Goal: Feedback & Contribution: Leave review/rating

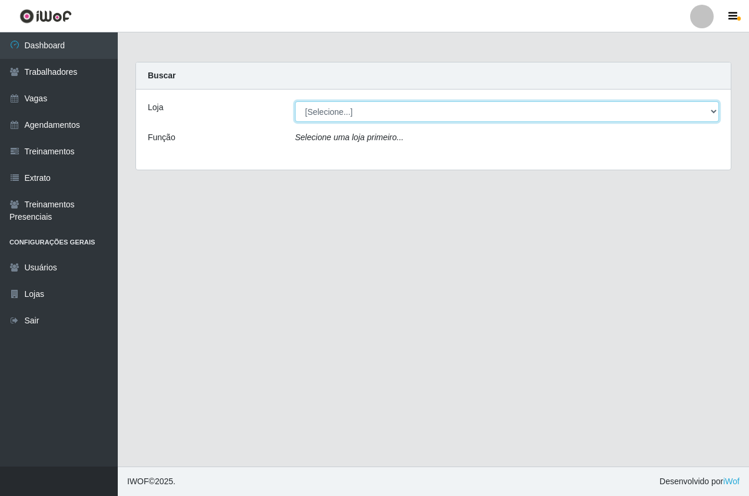
drag, startPoint x: 319, startPoint y: 115, endPoint x: 319, endPoint y: 122, distance: 7.1
click at [319, 115] on select "[Selecione...] Pizza Nostra" at bounding box center [507, 111] width 424 height 21
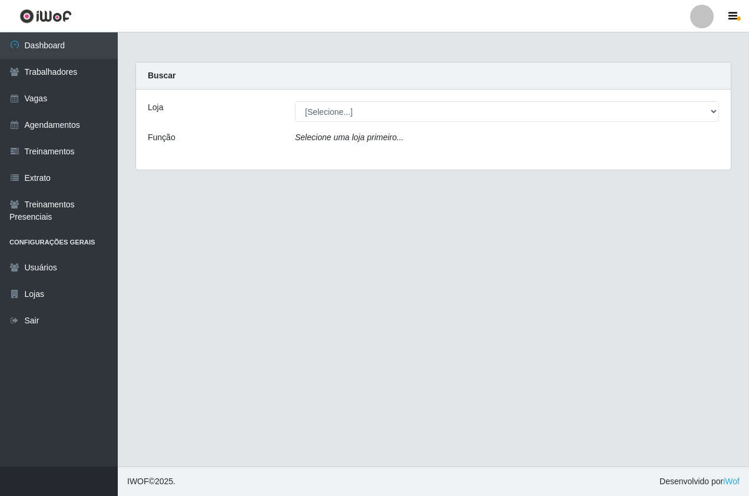
click at [326, 158] on div "Loja [Selecione...] Pizza Nostra Função Selecione uma loja primeiro..." at bounding box center [433, 130] width 595 height 80
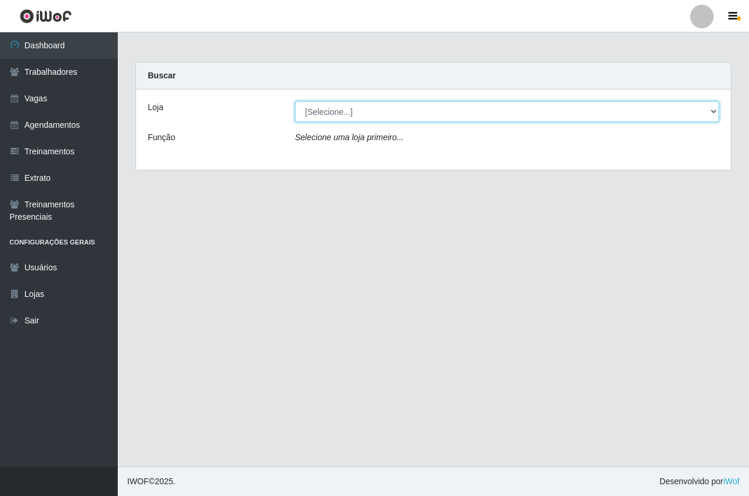
click at [308, 114] on select "[Selecione...] Pizza Nostra" at bounding box center [507, 111] width 424 height 21
click at [295, 101] on select "[Selecione...] Pizza Nostra" at bounding box center [507, 111] width 424 height 21
drag, startPoint x: 303, startPoint y: 105, endPoint x: 303, endPoint y: 121, distance: 15.9
click at [303, 105] on select "[Selecione...] Pizza Nostra" at bounding box center [507, 111] width 424 height 21
select select "337"
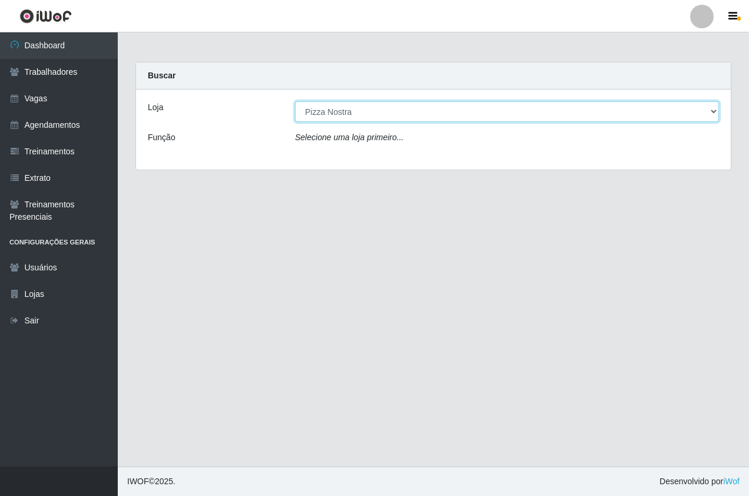
click at [295, 101] on select "[Selecione...] Pizza Nostra" at bounding box center [507, 111] width 424 height 21
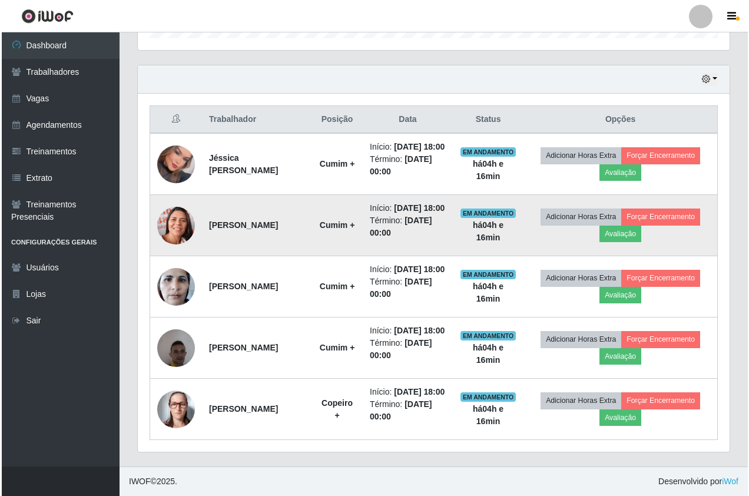
scroll to position [445, 0]
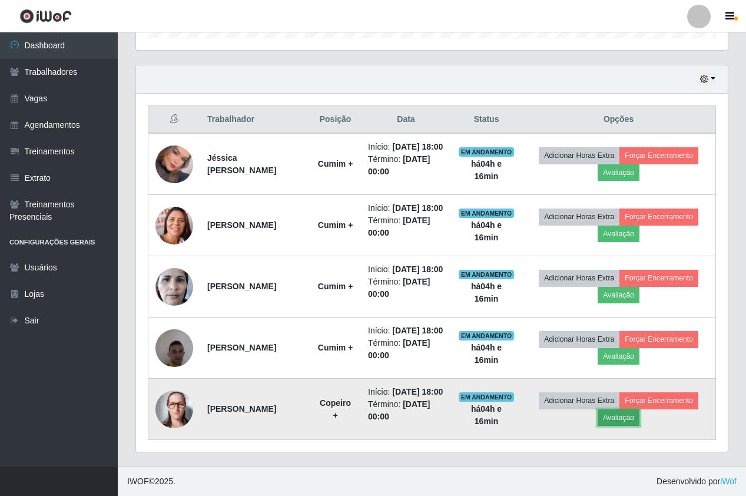
click at [621, 419] on button "Avaliação" at bounding box center [619, 417] width 42 height 16
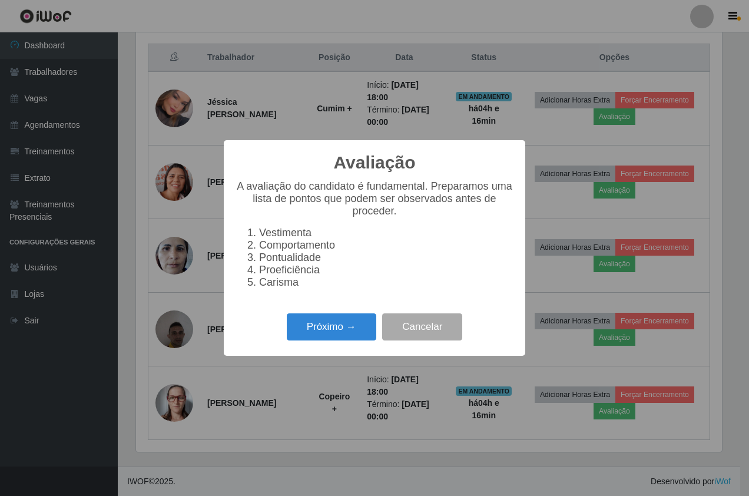
scroll to position [244, 586]
click at [371, 330] on button "Próximo →" at bounding box center [332, 327] width 90 height 28
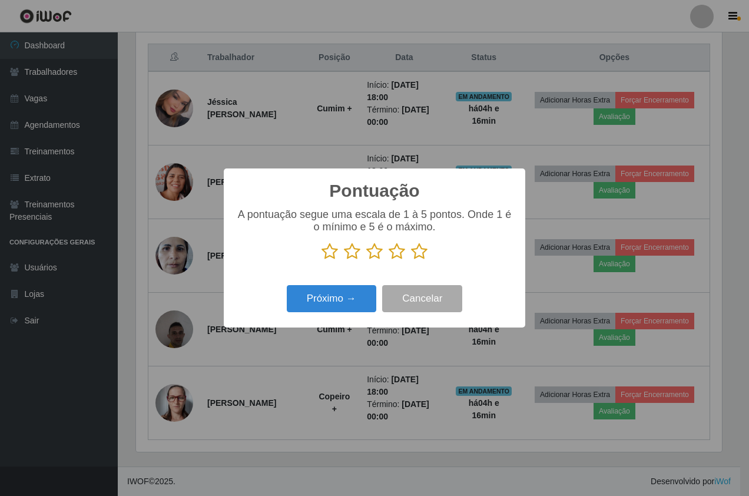
scroll to position [588572, 588231]
click at [423, 249] on icon at bounding box center [419, 252] width 16 height 18
click at [411, 260] on input "radio" at bounding box center [411, 260] width 0 height 0
click at [323, 320] on div "Pontuação × A pontuação segue uma escala de 1 à 5 pontos. Onde 1 é o mínimo e 5…" at bounding box center [374, 247] width 301 height 158
click at [321, 306] on button "Próximo →" at bounding box center [332, 299] width 90 height 28
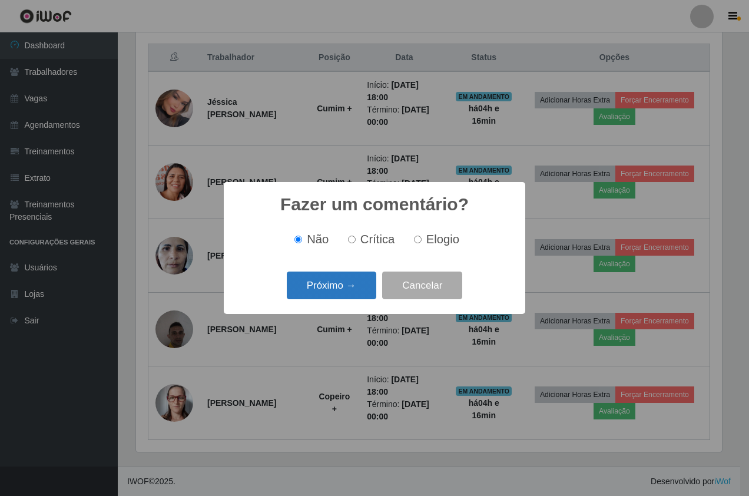
click at [319, 287] on button "Próximo →" at bounding box center [332, 285] width 90 height 28
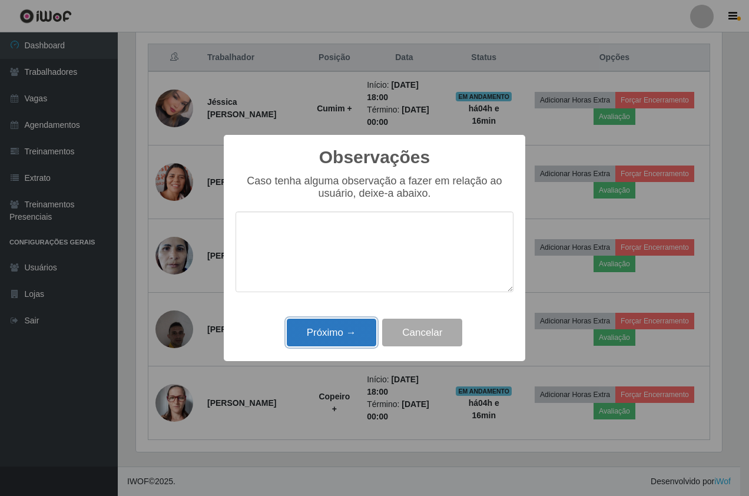
drag, startPoint x: 334, startPoint y: 332, endPoint x: 514, endPoint y: 390, distance: 189.4
click at [334, 333] on button "Próximo →" at bounding box center [332, 333] width 90 height 28
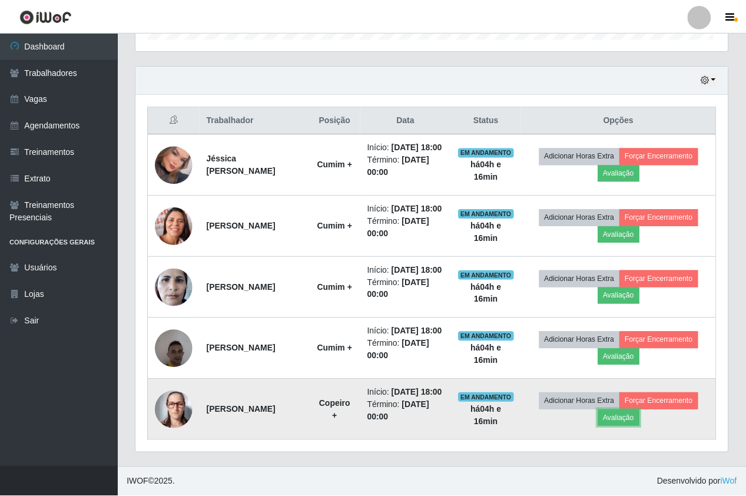
scroll to position [244, 592]
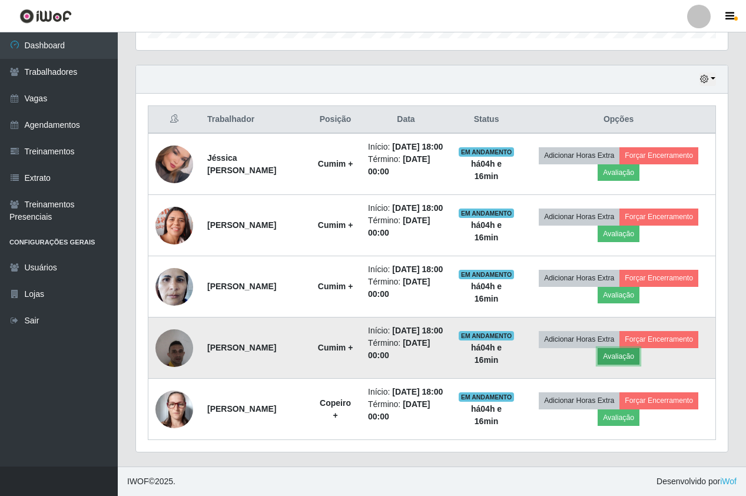
click at [627, 348] on button "Avaliação" at bounding box center [619, 356] width 42 height 16
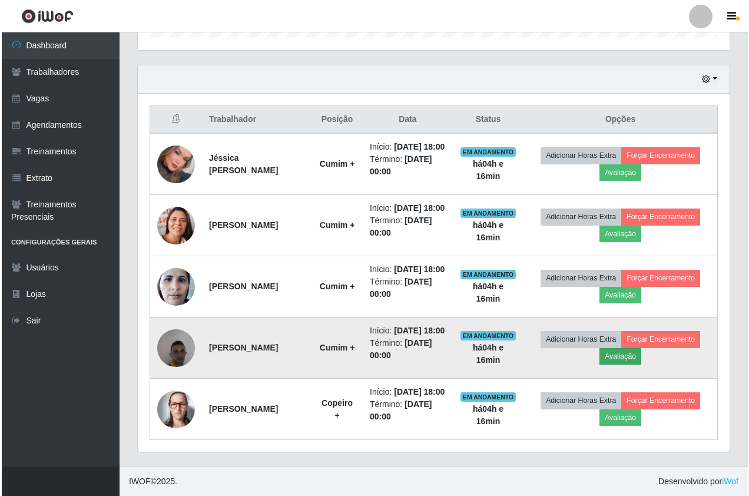
scroll to position [244, 586]
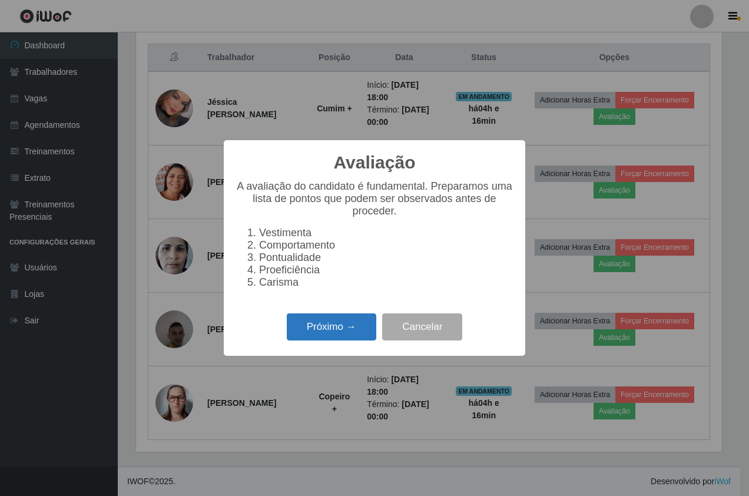
click at [313, 331] on button "Próximo →" at bounding box center [332, 327] width 90 height 28
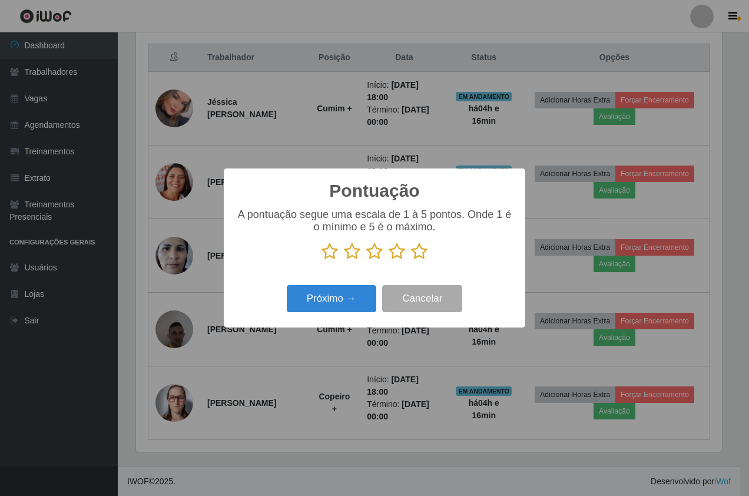
scroll to position [588572, 588231]
click at [419, 253] on icon at bounding box center [419, 252] width 16 height 18
click at [411, 260] on input "radio" at bounding box center [411, 260] width 0 height 0
click at [354, 276] on div "Pontuação × A pontuação segue uma escala de 1 à 5 pontos. Onde 1 é o mínimo e 5…" at bounding box center [374, 247] width 301 height 158
click at [347, 297] on button "Próximo →" at bounding box center [332, 299] width 90 height 28
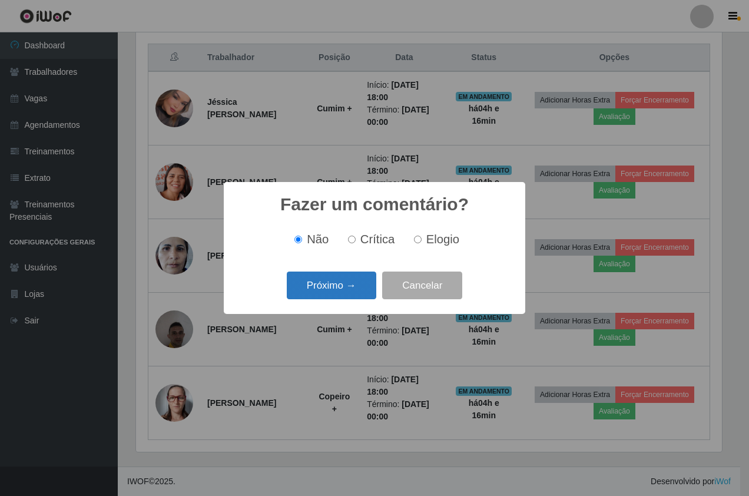
click at [346, 294] on button "Próximo →" at bounding box center [332, 285] width 90 height 28
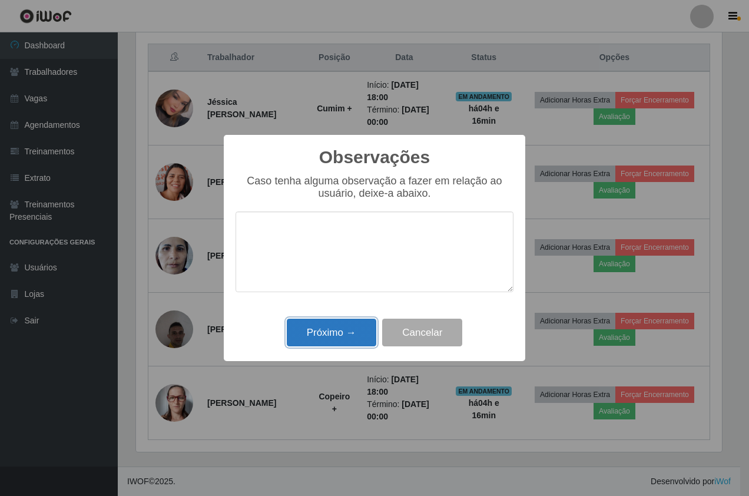
click at [352, 340] on button "Próximo →" at bounding box center [332, 333] width 90 height 28
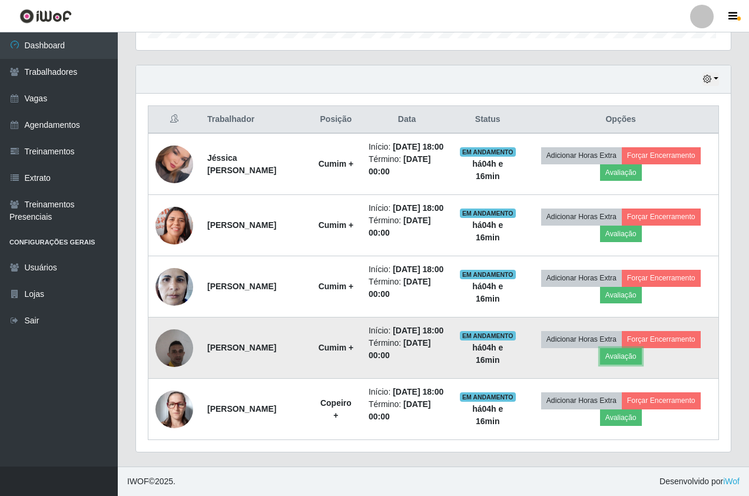
scroll to position [244, 592]
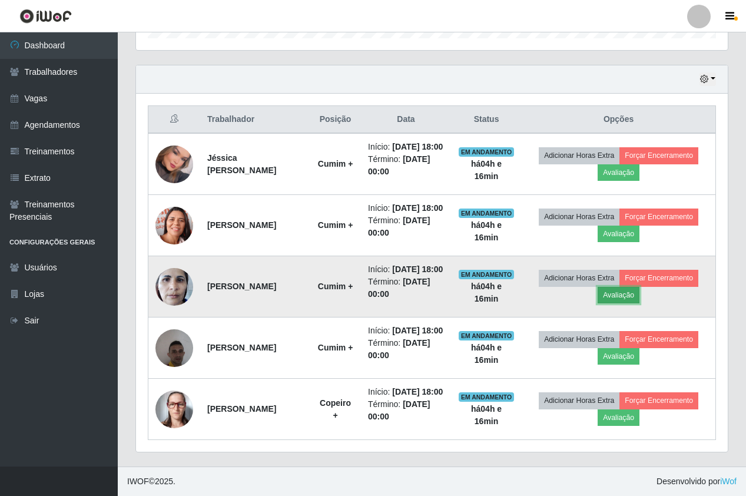
click at [615, 287] on button "Avaliação" at bounding box center [619, 295] width 42 height 16
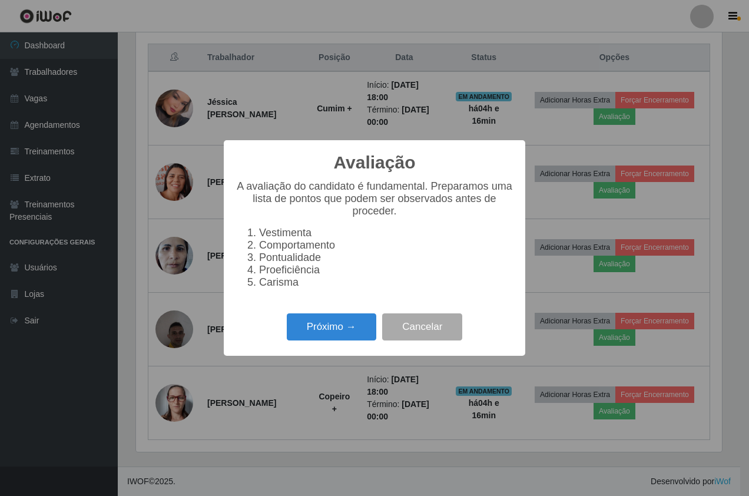
scroll to position [244, 586]
click at [316, 341] on button "Próximo →" at bounding box center [332, 327] width 90 height 28
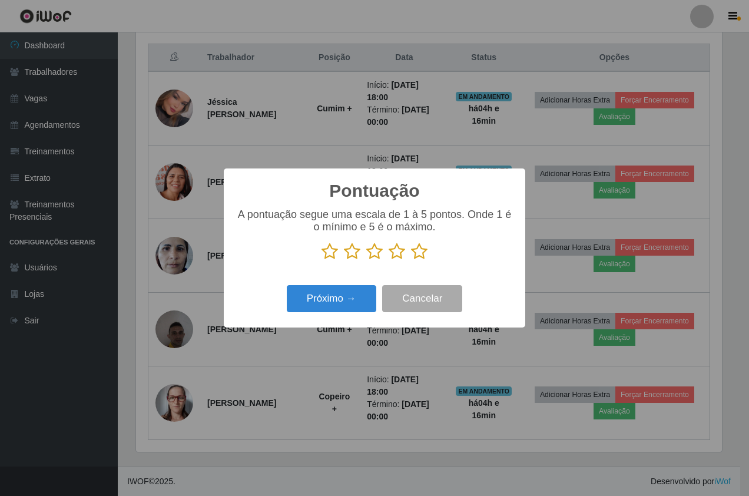
drag, startPoint x: 424, startPoint y: 240, endPoint x: 413, endPoint y: 255, distance: 19.0
click at [424, 241] on div "A pontuação segue uma escala de 1 à 5 pontos. Onde 1 é o mínimo e 5 é o máximo." at bounding box center [375, 234] width 278 height 52
click at [413, 256] on icon at bounding box center [419, 252] width 16 height 18
click at [411, 260] on input "radio" at bounding box center [411, 260] width 0 height 0
click at [353, 298] on button "Próximo →" at bounding box center [332, 299] width 90 height 28
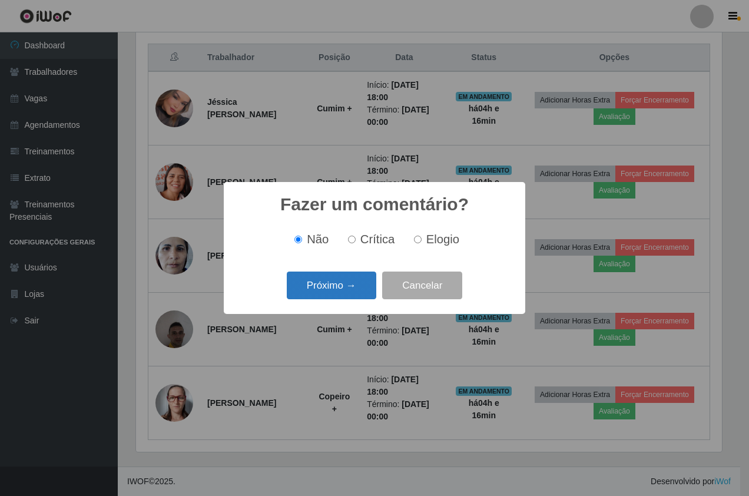
click at [338, 291] on button "Próximo →" at bounding box center [332, 285] width 90 height 28
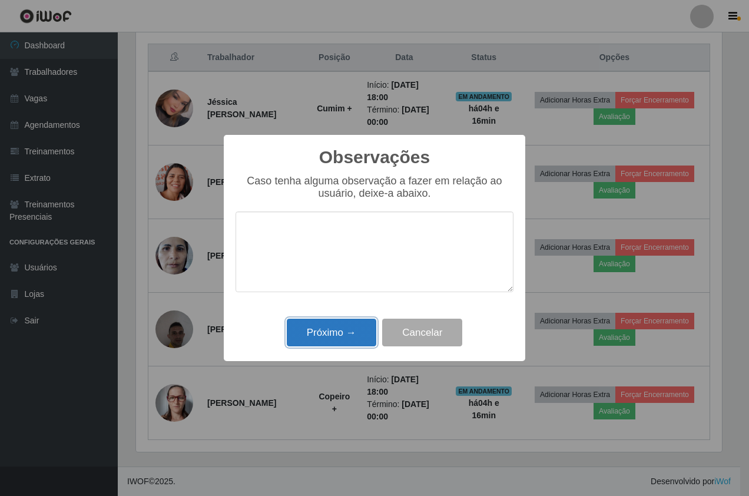
click at [332, 339] on button "Próximo →" at bounding box center [332, 333] width 90 height 28
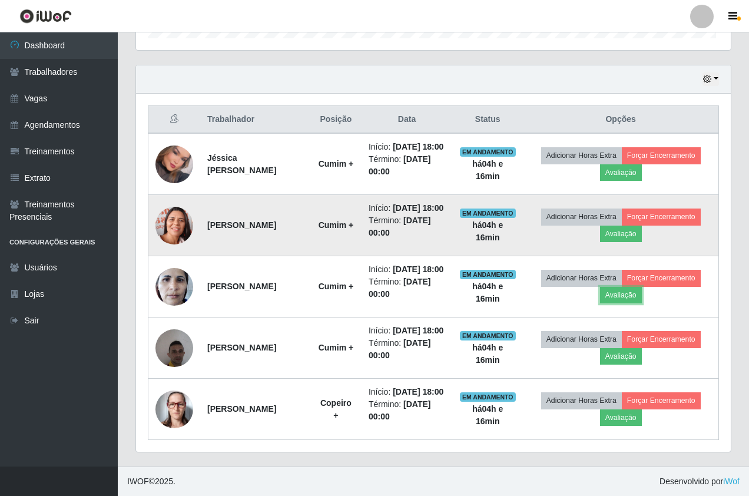
scroll to position [244, 592]
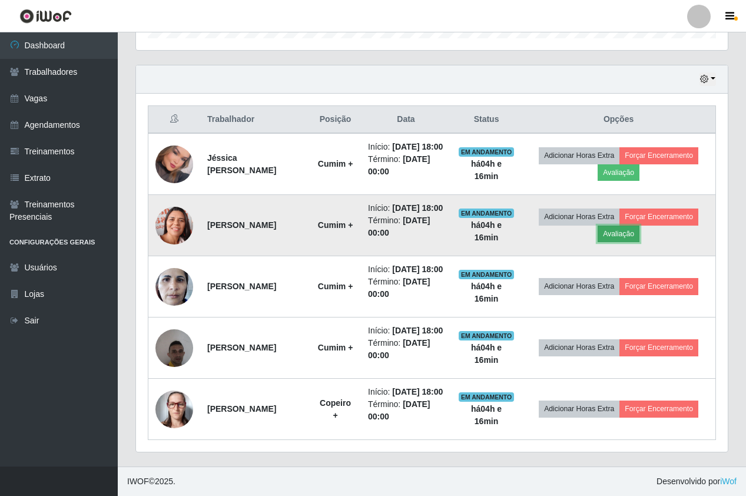
click at [634, 226] on button "Avaliação" at bounding box center [619, 234] width 42 height 16
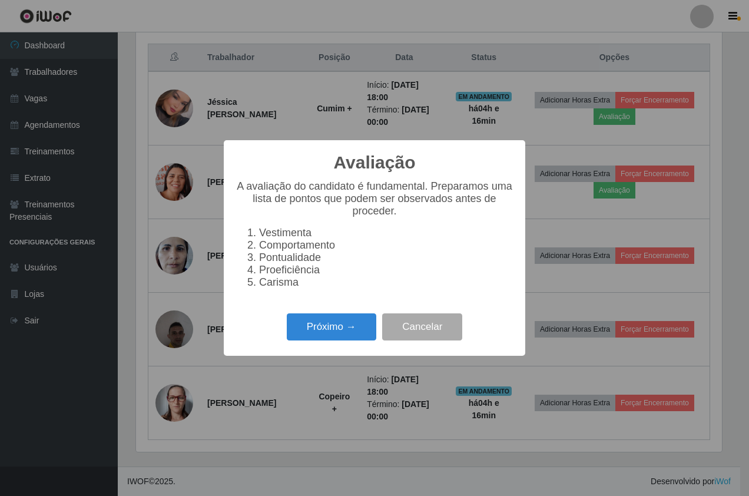
scroll to position [244, 586]
click at [347, 328] on button "Próximo →" at bounding box center [332, 327] width 90 height 28
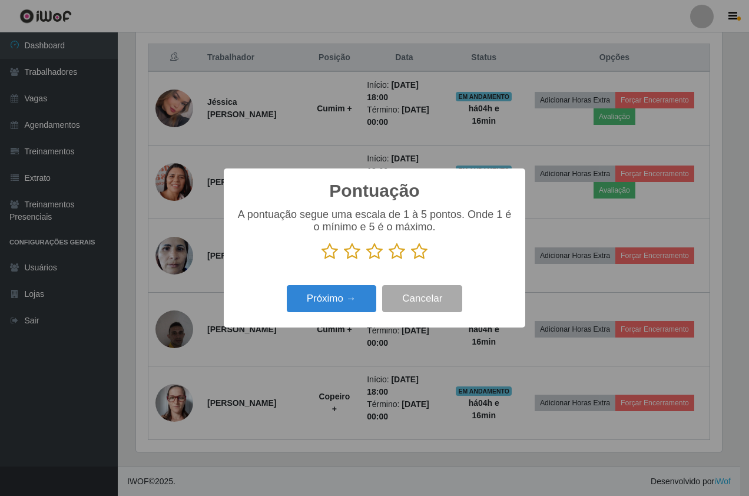
scroll to position [588572, 588231]
click at [409, 253] on p at bounding box center [375, 252] width 278 height 18
click at [427, 251] on p at bounding box center [375, 252] width 278 height 18
click at [416, 258] on icon at bounding box center [419, 252] width 16 height 18
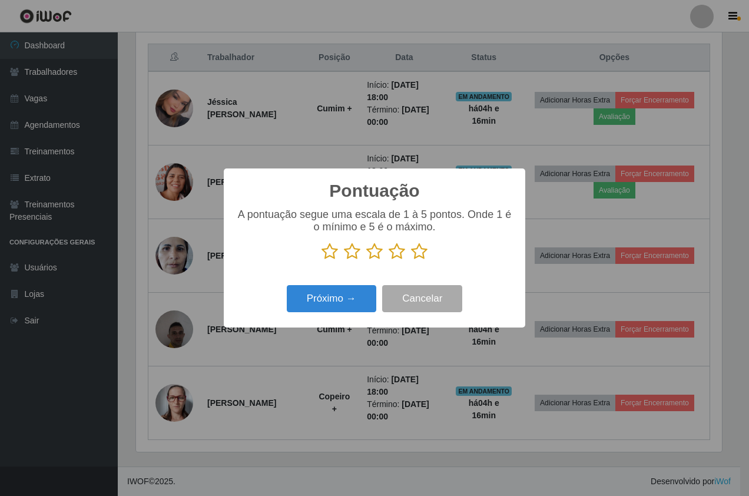
click at [411, 260] on input "radio" at bounding box center [411, 260] width 0 height 0
click at [334, 312] on button "Próximo →" at bounding box center [332, 299] width 90 height 28
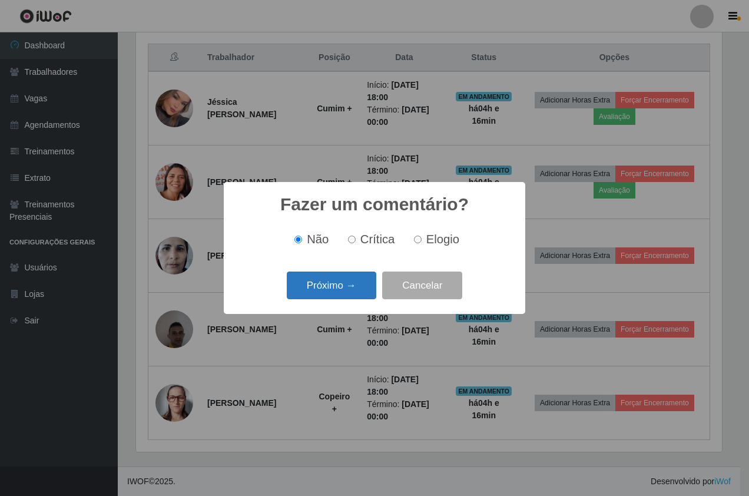
click at [332, 299] on button "Próximo →" at bounding box center [332, 285] width 90 height 28
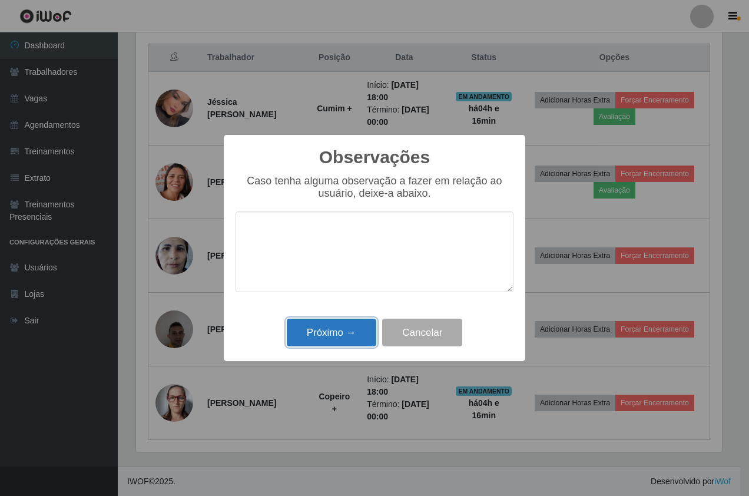
click at [344, 328] on button "Próximo →" at bounding box center [332, 333] width 90 height 28
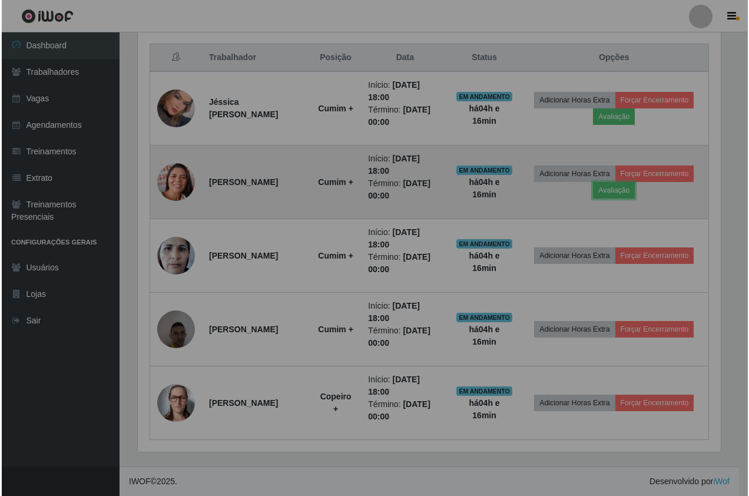
scroll to position [244, 592]
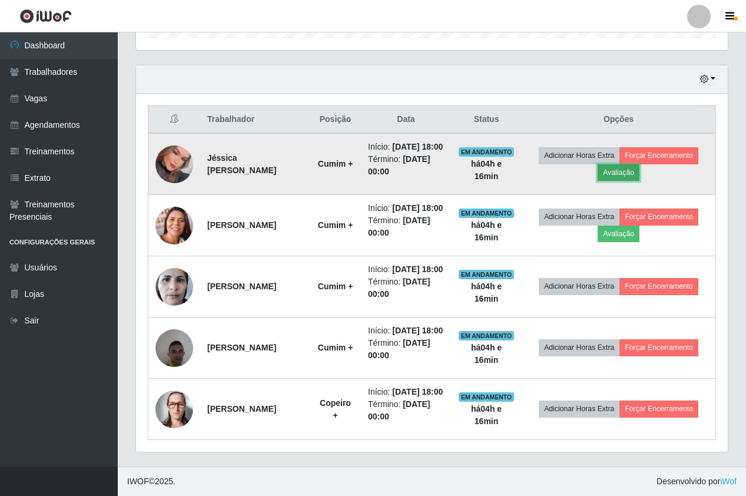
click at [636, 164] on button "Avaliação" at bounding box center [619, 172] width 42 height 16
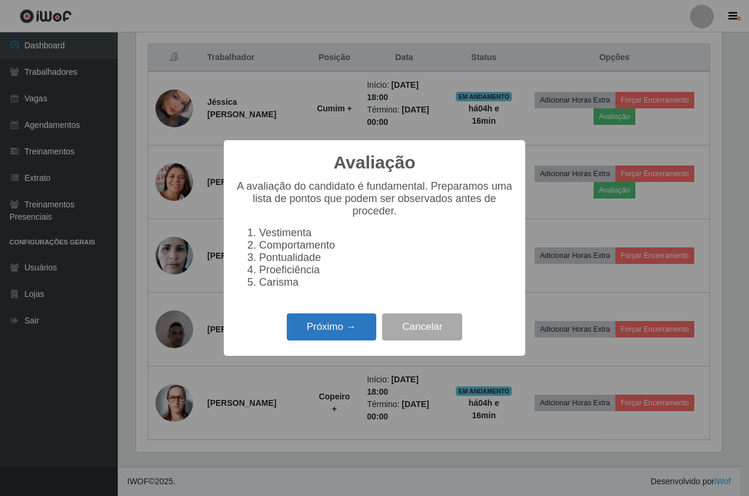
click at [358, 337] on button "Próximo →" at bounding box center [332, 327] width 90 height 28
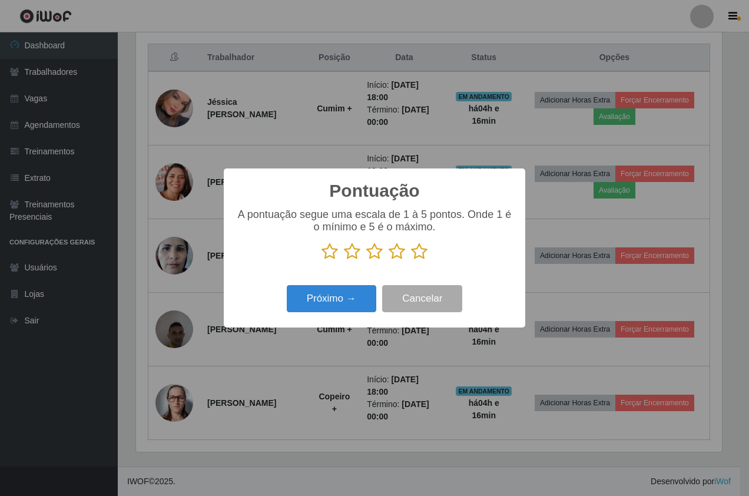
click at [420, 244] on icon at bounding box center [419, 252] width 16 height 18
click at [411, 260] on input "radio" at bounding box center [411, 260] width 0 height 0
click at [336, 301] on button "Próximo →" at bounding box center [332, 299] width 90 height 28
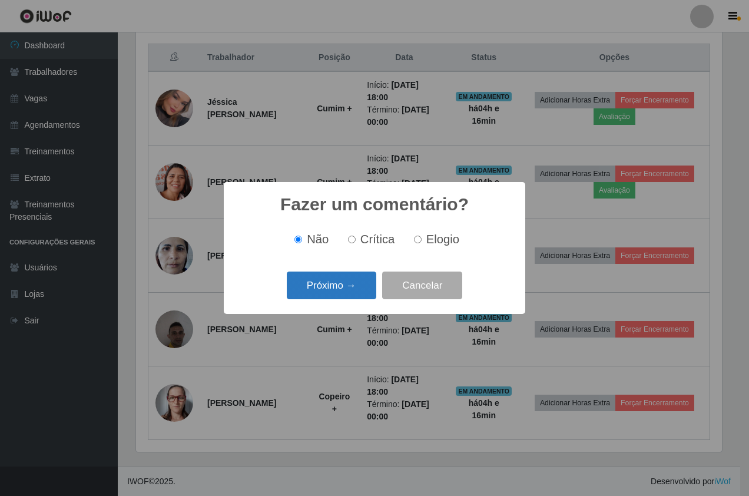
click at [340, 290] on button "Próximo →" at bounding box center [332, 285] width 90 height 28
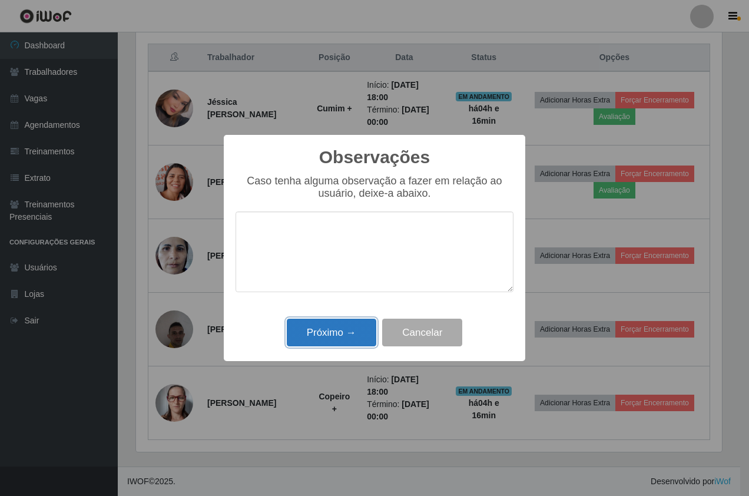
click at [347, 324] on button "Próximo →" at bounding box center [332, 333] width 90 height 28
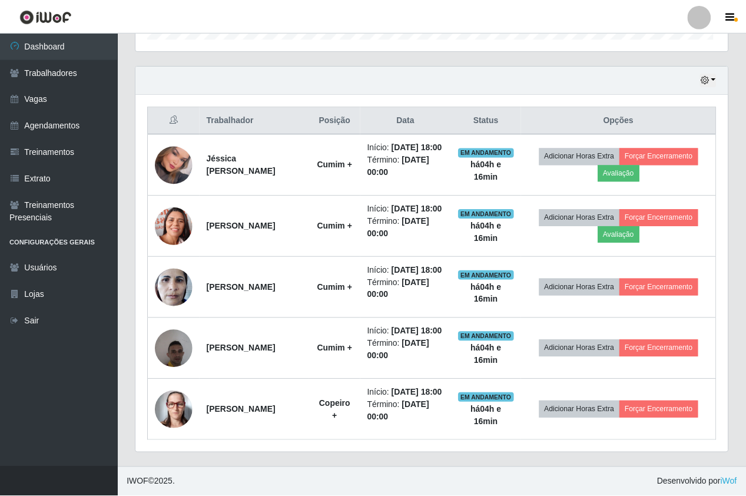
scroll to position [0, 0]
